Goal: Task Accomplishment & Management: Complete application form

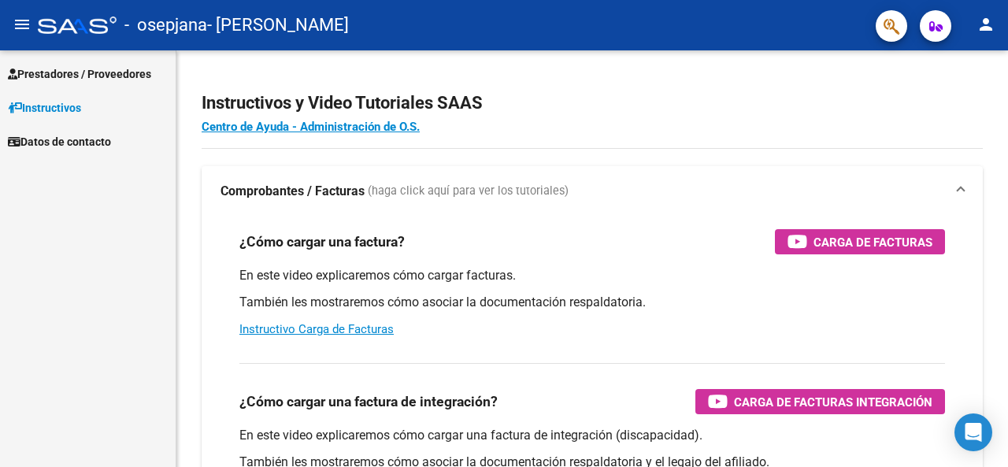
click at [124, 74] on span "Prestadores / Proveedores" at bounding box center [79, 73] width 143 height 17
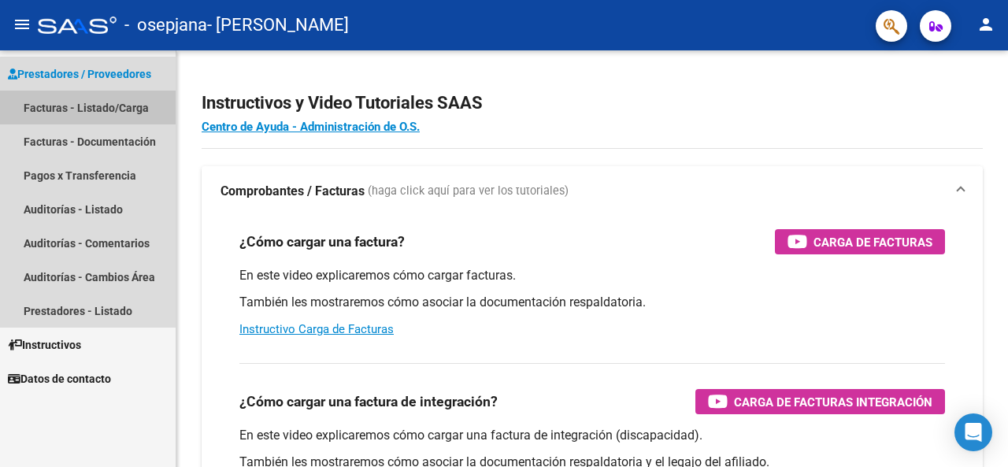
click at [140, 111] on link "Facturas - Listado/Carga" at bounding box center [88, 108] width 176 height 34
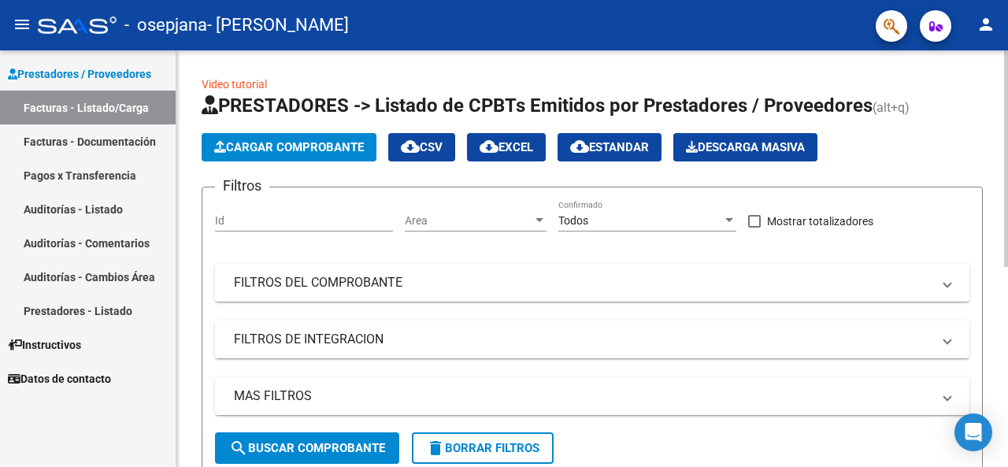
click at [307, 149] on span "Cargar Comprobante" at bounding box center [289, 147] width 150 height 14
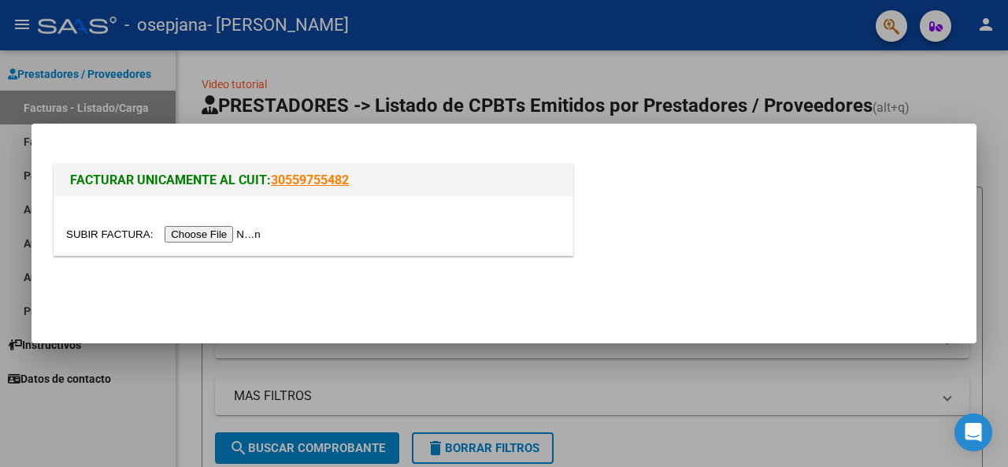
click at [213, 235] on input "file" at bounding box center [165, 234] width 199 height 17
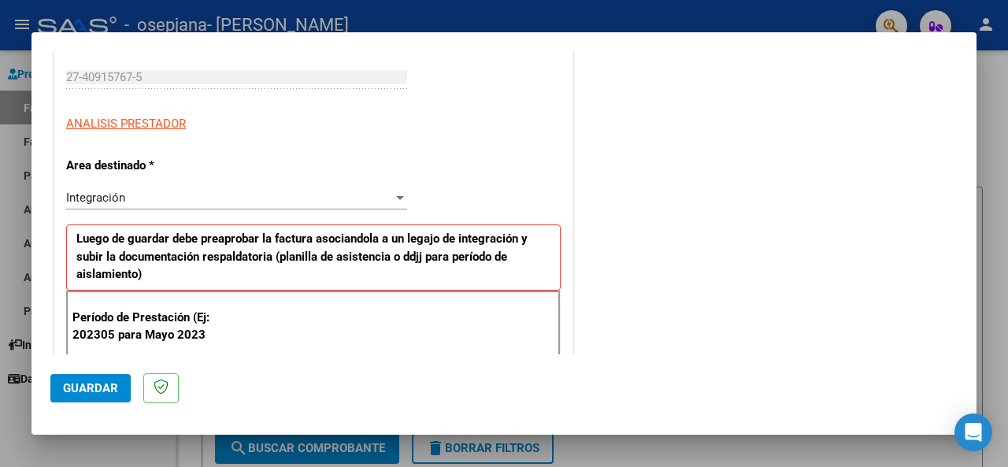
scroll to position [394, 0]
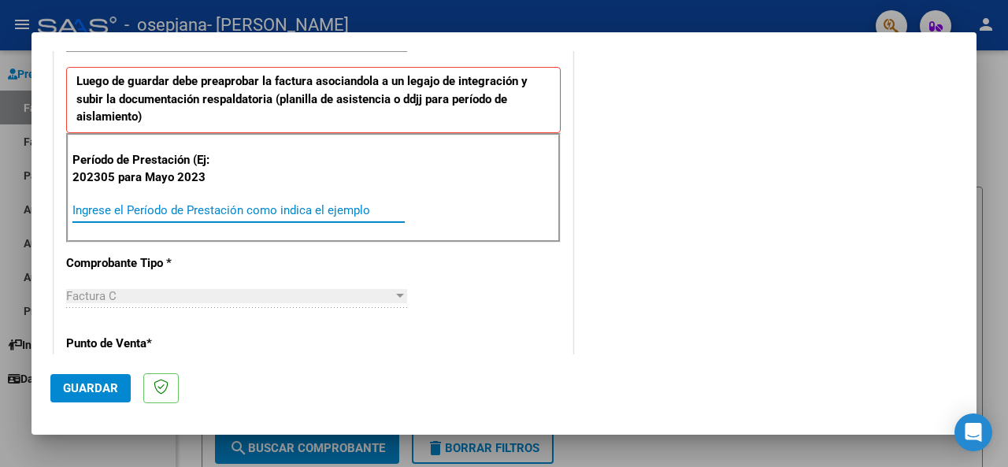
click at [290, 207] on input "Ingrese el Período de Prestación como indica el ejemplo" at bounding box center [238, 210] width 332 height 14
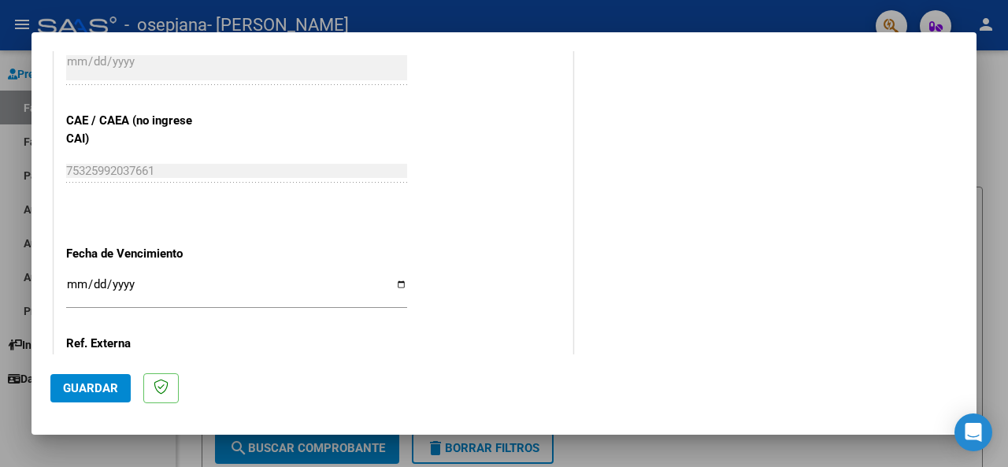
scroll to position [1024, 0]
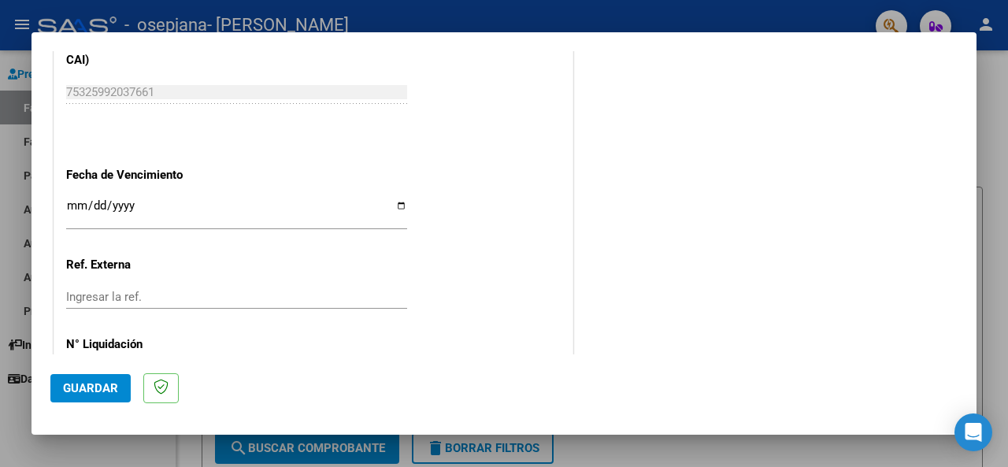
type input "202507"
click at [395, 208] on input "Ingresar la fecha" at bounding box center [236, 211] width 341 height 25
type input "[DATE]"
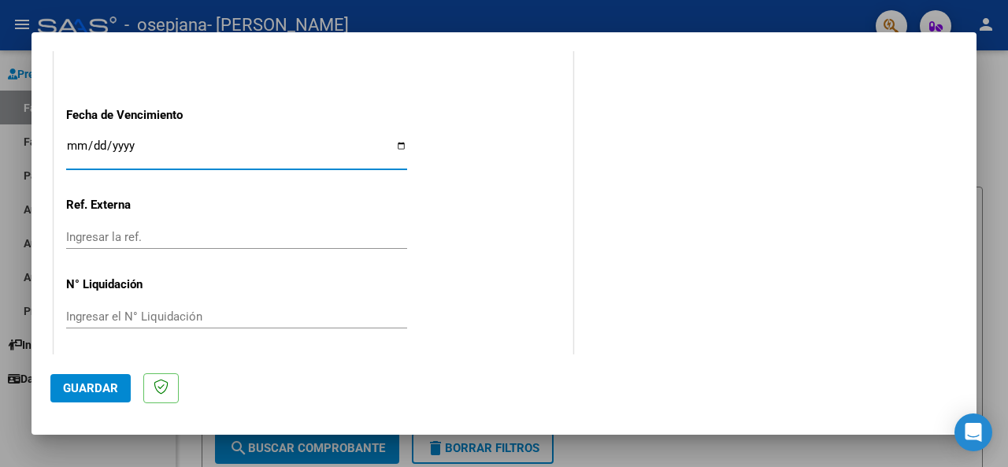
click at [113, 398] on button "Guardar" at bounding box center [90, 388] width 80 height 28
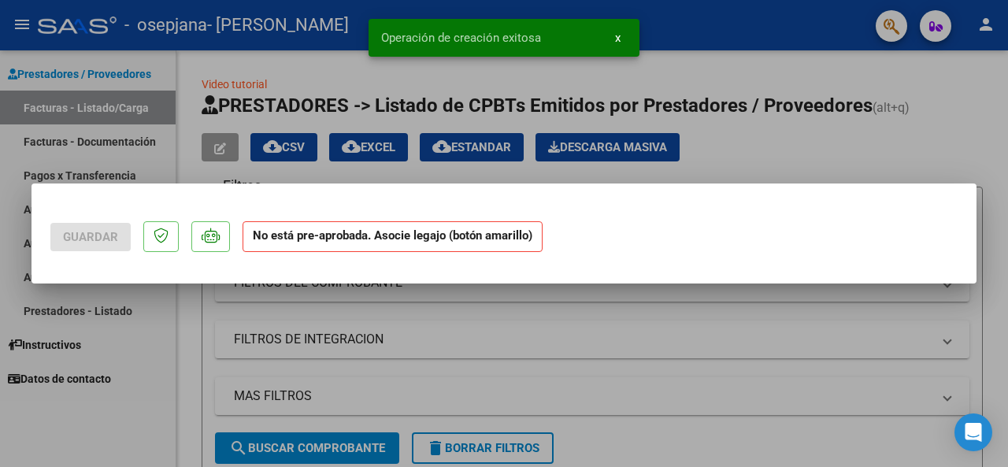
scroll to position [0, 0]
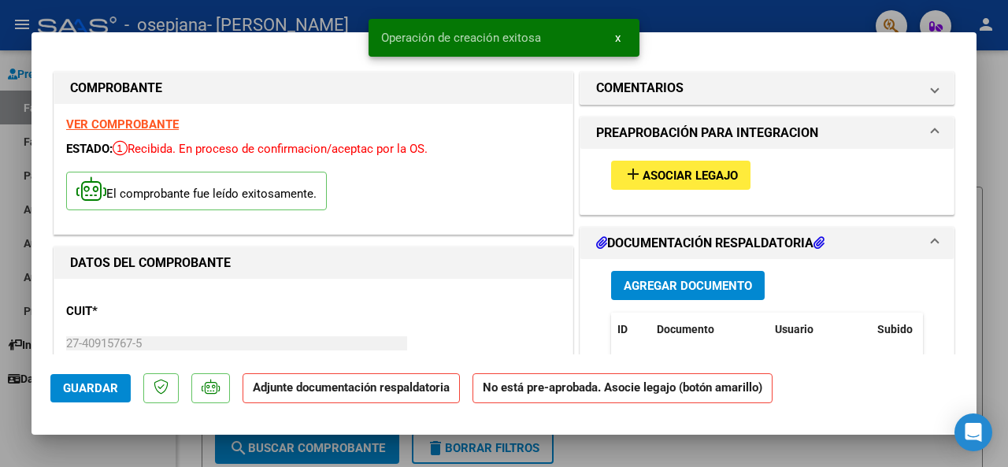
click at [643, 183] on button "add Asociar Legajo" at bounding box center [680, 175] width 139 height 29
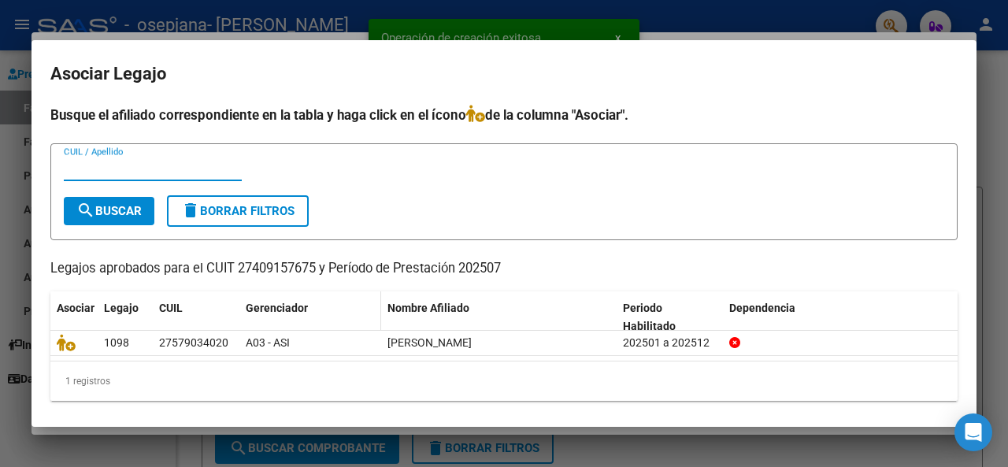
scroll to position [3, 0]
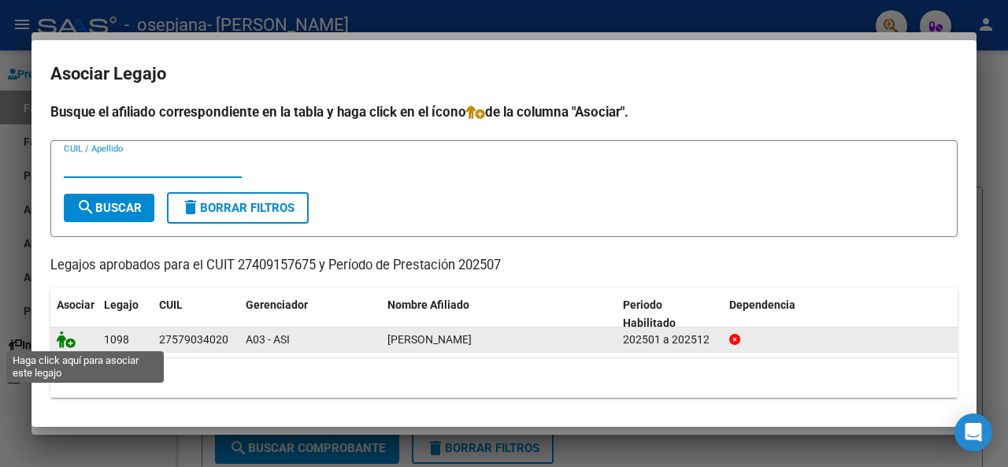
click at [65, 339] on icon at bounding box center [66, 339] width 19 height 17
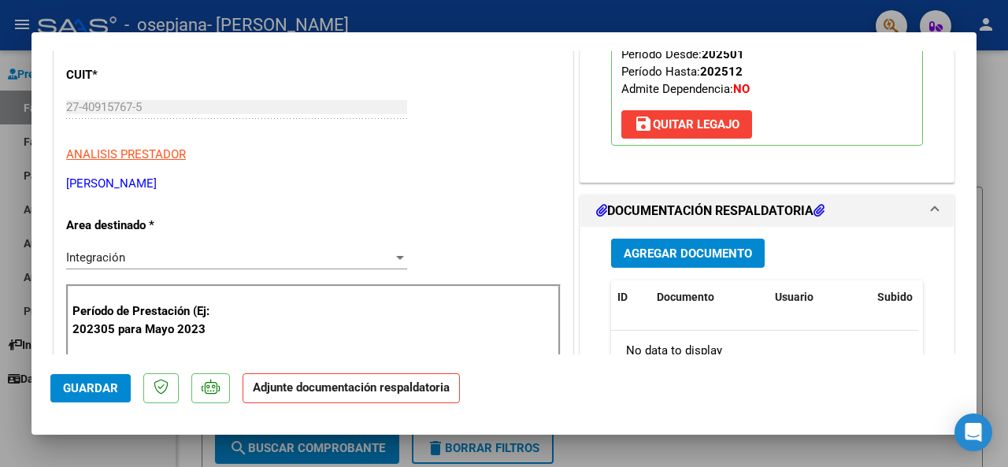
scroll to position [394, 0]
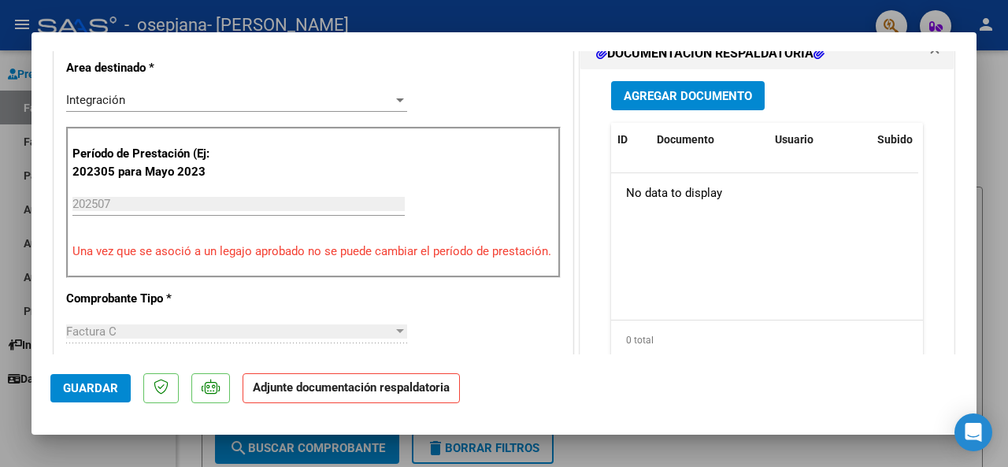
click at [713, 99] on span "Agregar Documento" at bounding box center [688, 96] width 128 height 14
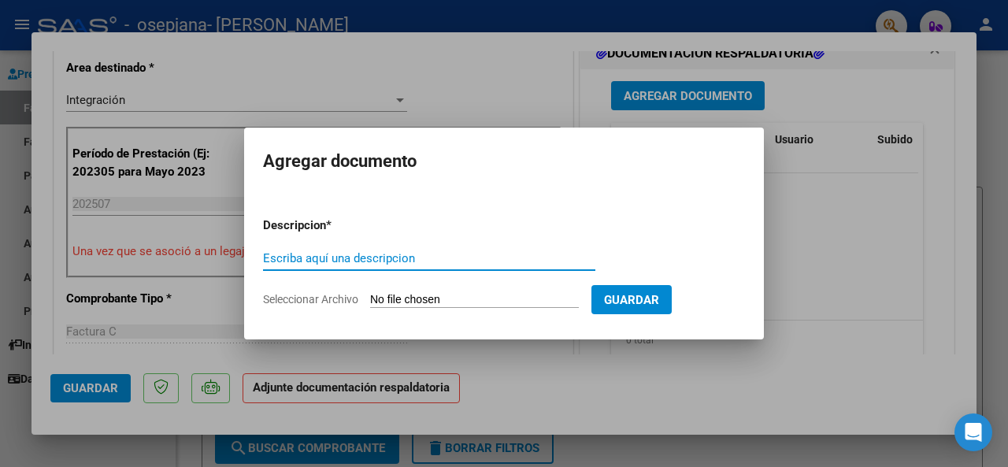
click at [363, 260] on input "Escriba aquí una descripcion" at bounding box center [429, 258] width 332 height 14
click at [398, 295] on input "Seleccionar Archivo" at bounding box center [474, 300] width 209 height 15
type input "C:\fakepath\PLANILLA ASISTENCIA [DATE] [PERSON_NAME].pdf"
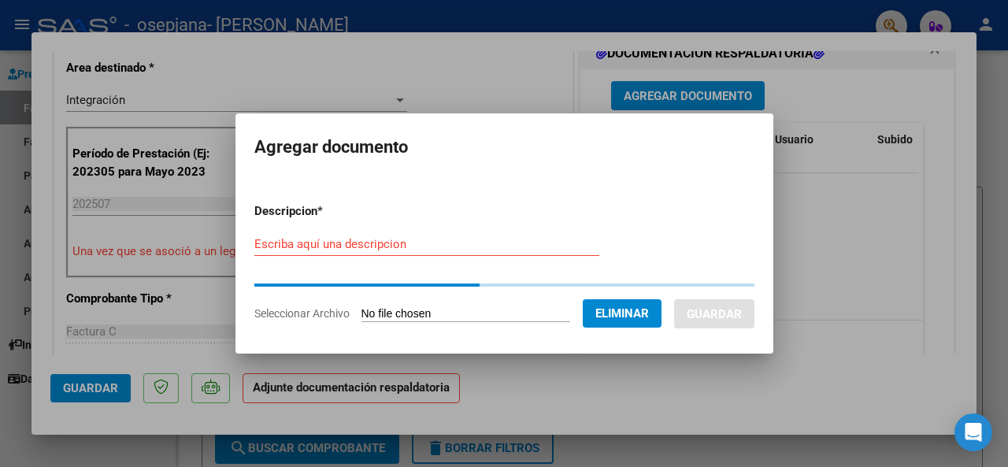
click at [449, 242] on input "Escriba aquí una descripcion" at bounding box center [426, 244] width 345 height 14
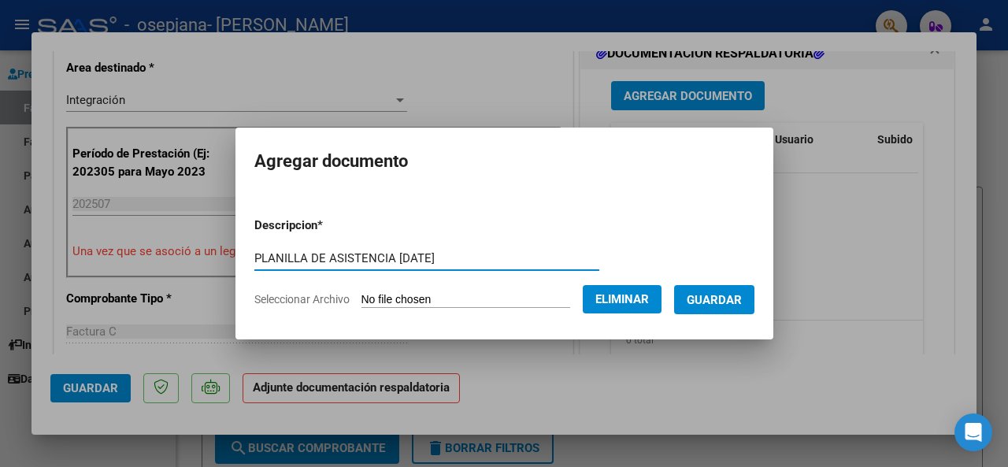
type input "PLANILLA DE ASISTENCIA [DATE]"
click at [692, 293] on span "Guardar" at bounding box center [714, 300] width 55 height 14
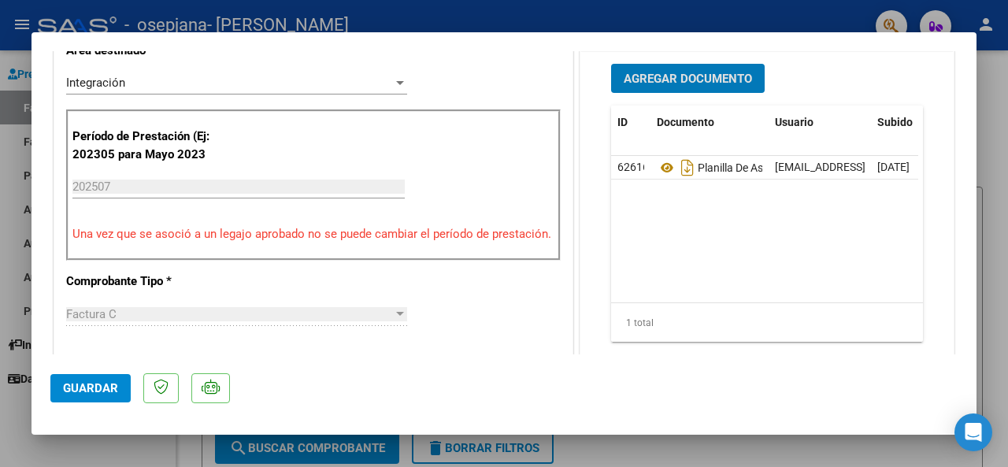
scroll to position [96, 0]
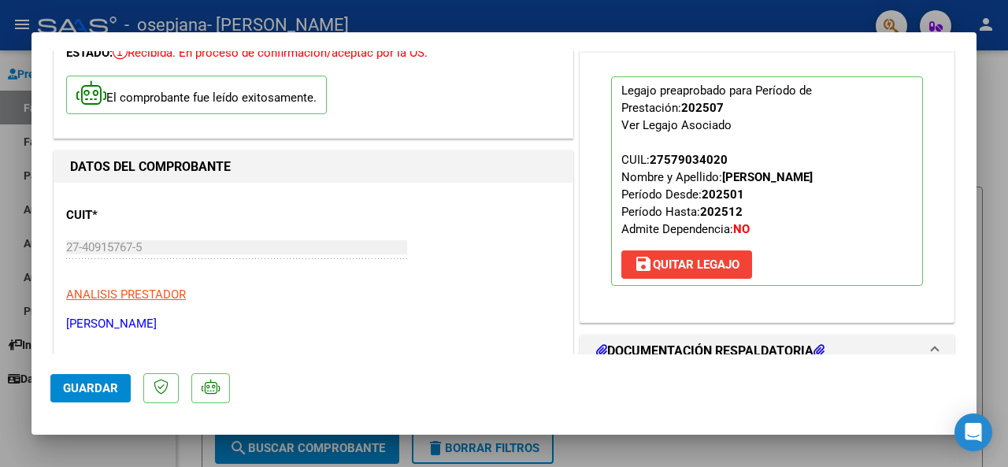
click at [94, 387] on span "Guardar" at bounding box center [90, 388] width 55 height 14
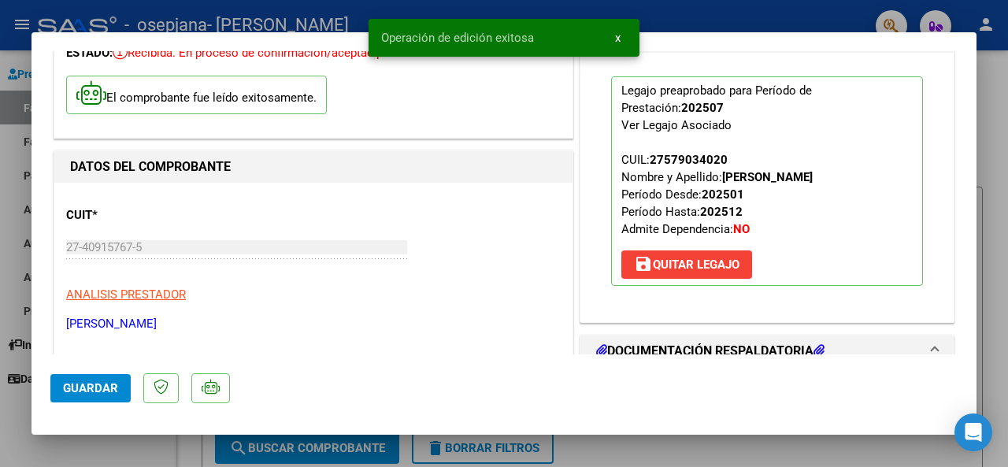
scroll to position [647, 0]
